Goal: Information Seeking & Learning: Learn about a topic

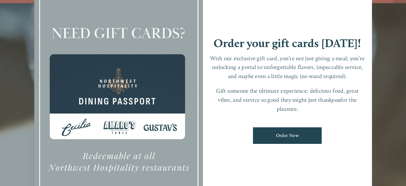
scroll to position [13, 0]
click at [21, 86] on div at bounding box center [203, 93] width 406 height 186
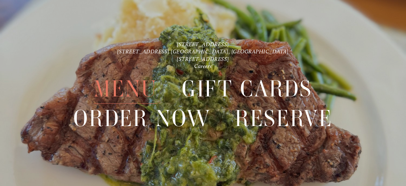
click at [118, 87] on span "Menu" at bounding box center [126, 89] width 64 height 30
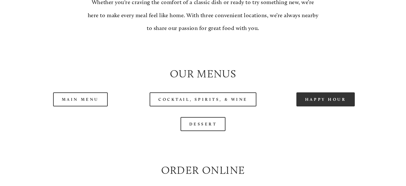
scroll to position [549, 0]
click at [324, 100] on link "Happy Hour" at bounding box center [326, 99] width 59 height 14
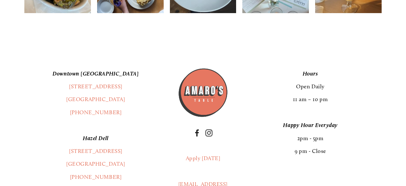
scroll to position [1002, 0]
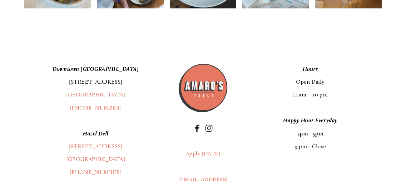
click at [89, 83] on link "[STREET_ADDRESS]" at bounding box center [95, 81] width 53 height 7
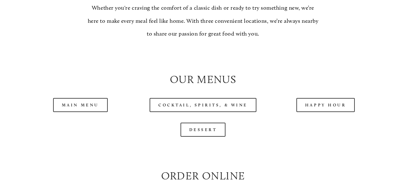
scroll to position [550, 0]
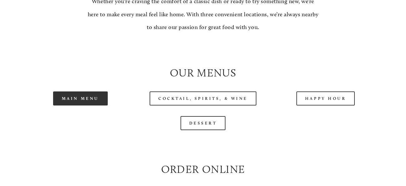
click at [88, 94] on link "Main Menu" at bounding box center [80, 99] width 55 height 14
